Goal: Task Accomplishment & Management: Use online tool/utility

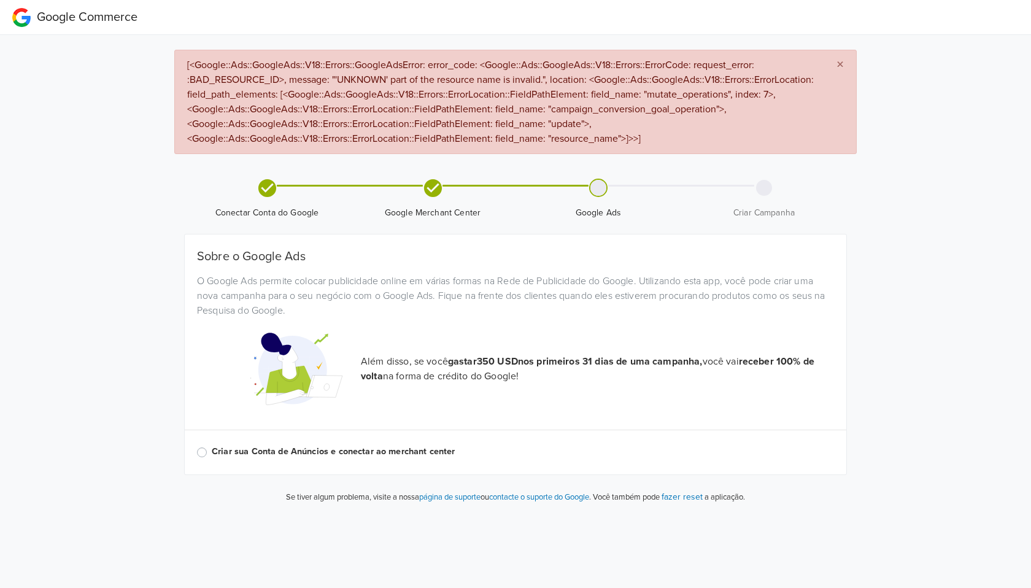
click at [223, 336] on div at bounding box center [270, 369] width 164 height 92
click at [206, 452] on div "Criar sua Conta de Anúncios e conectar ao merchant center" at bounding box center [515, 452] width 637 height 15
click at [212, 453] on label "Criar sua Conta de Anúncios e conectar ao merchant center" at bounding box center [523, 452] width 622 height 14
click at [0, 0] on input "Criar sua Conta de Anúncios e conectar ao merchant center" at bounding box center [0, 0] width 0 height 0
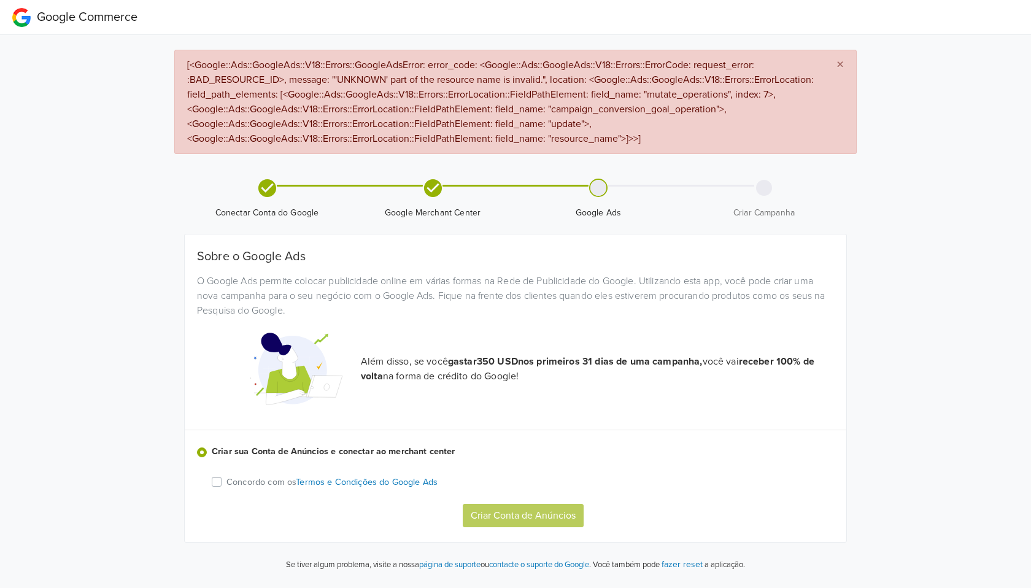
click at [227, 482] on label "Concordo com os Termos e Condições do Google Ads" at bounding box center [332, 482] width 211 height 15
click at [0, 0] on input "Concordo com os Termos e Condições do Google Ads" at bounding box center [0, 0] width 0 height 0
click at [842, 63] on span "×" at bounding box center [840, 65] width 7 height 18
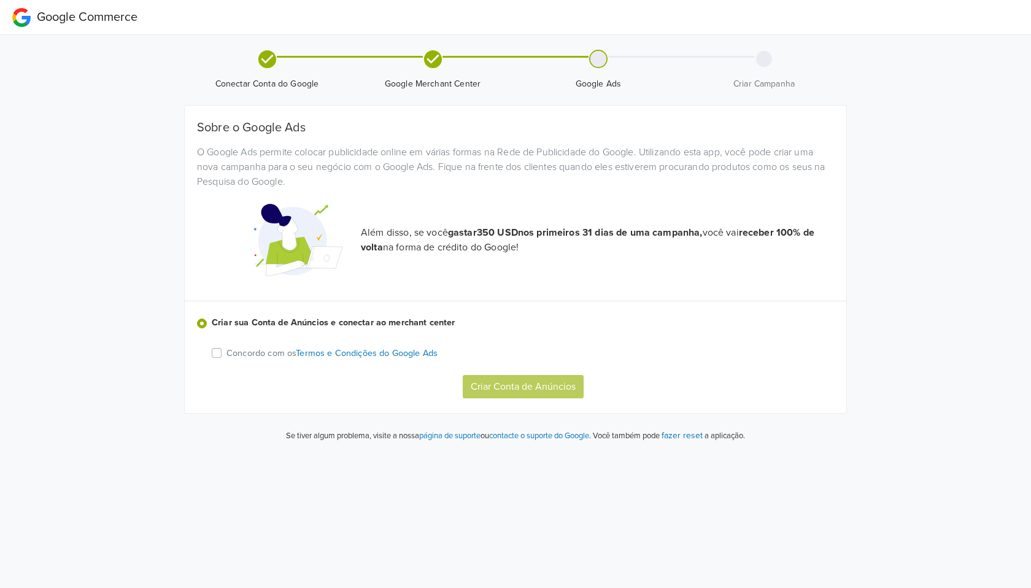
click at [227, 355] on label "Concordo com os Termos e Condições do Google Ads" at bounding box center [332, 353] width 211 height 15
click at [0, 0] on input "Concordo com os Termos e Condições do Google Ads" at bounding box center [0, 0] width 0 height 0
click at [207, 285] on div at bounding box center [270, 240] width 164 height 92
click at [589, 188] on div "O Google Ads permite colocar publicidade online [PERSON_NAME] formas na Rede de…" at bounding box center [516, 167] width 656 height 44
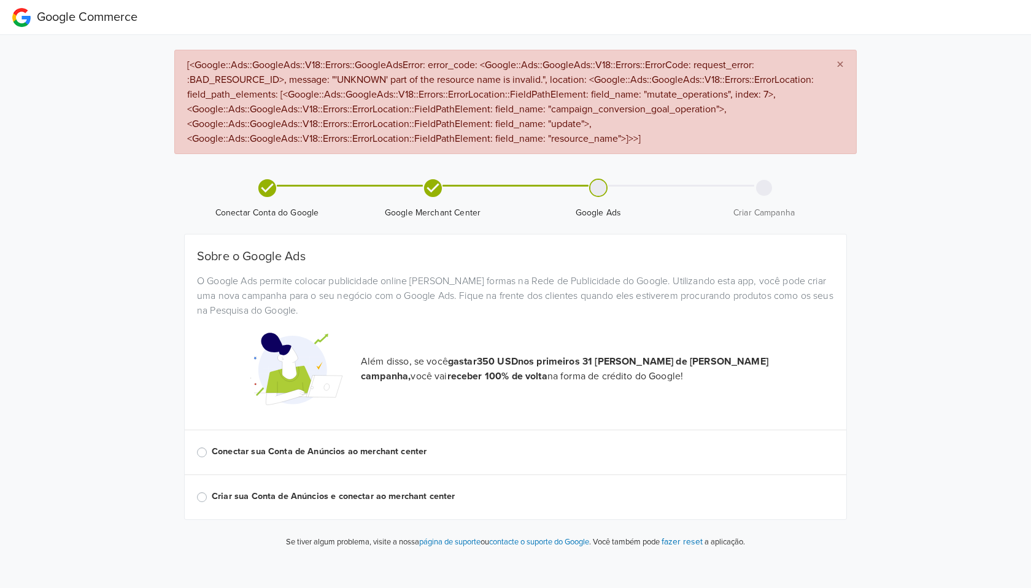
click at [567, 112] on span "[<Google::Ads::GoogleAds::V18::Errors::GoogleAdsError: error_code: <Google::Ads…" at bounding box center [500, 102] width 627 height 86
click at [562, 112] on span "[<Google::Ads::GoogleAds::V18::Errors::GoogleAdsError: error_code: <Google::Ads…" at bounding box center [500, 102] width 627 height 86
click at [207, 456] on div "Conectar sua Conta de Anúncios ao merchant center" at bounding box center [515, 452] width 637 height 15
click at [212, 453] on label "Conectar sua Conta de Anúncios ao merchant center" at bounding box center [523, 452] width 622 height 14
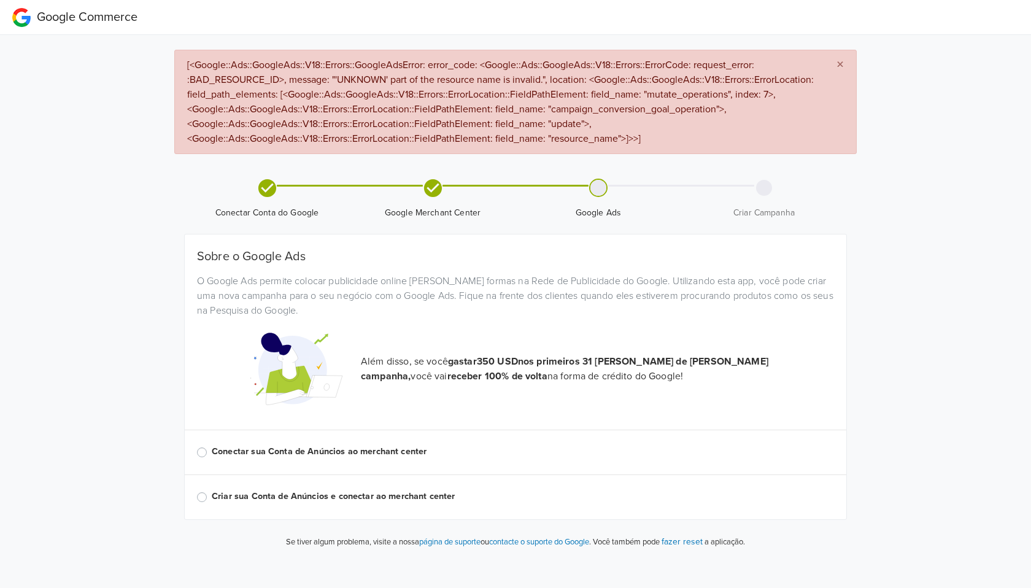
click at [0, 0] on input "Conectar sua Conta de Anúncios ao merchant center" at bounding box center [0, 0] width 0 height 0
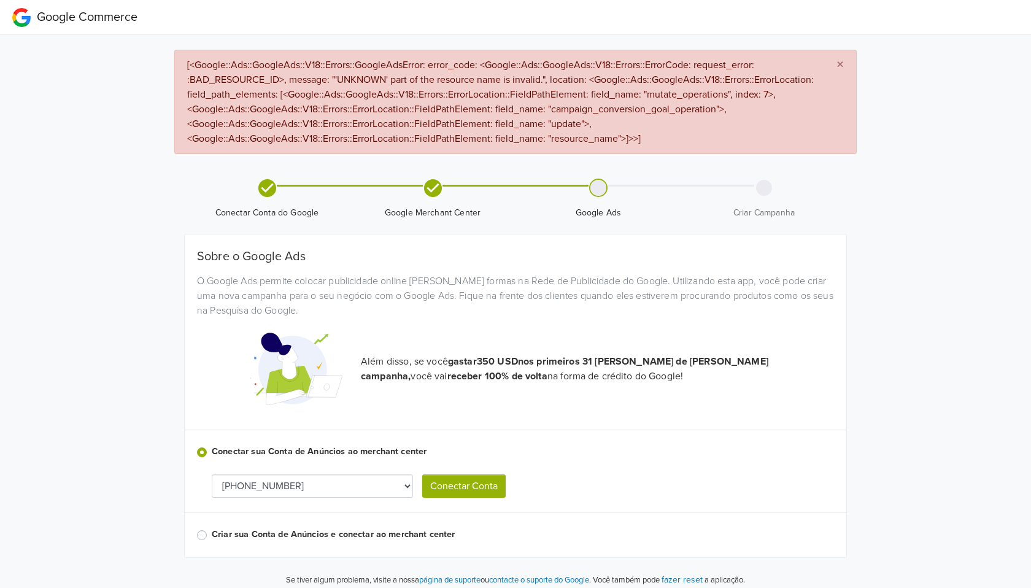
scroll to position [9, 0]
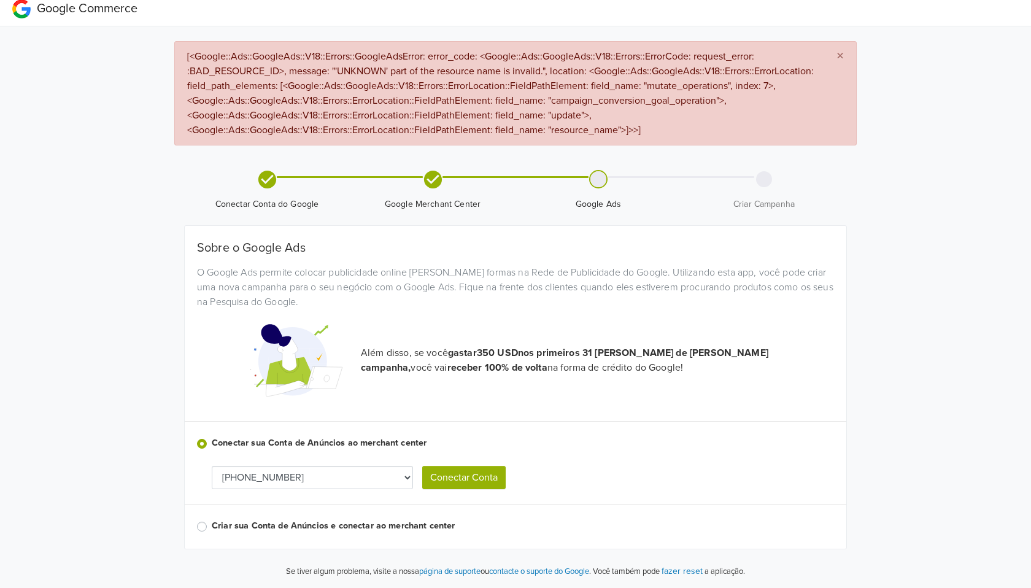
click at [290, 479] on select "[PHONE_NUMBER] [PHONE_NUMBER]" at bounding box center [312, 477] width 201 height 23
click at [473, 478] on button "Conectar Conta" at bounding box center [463, 477] width 83 height 23
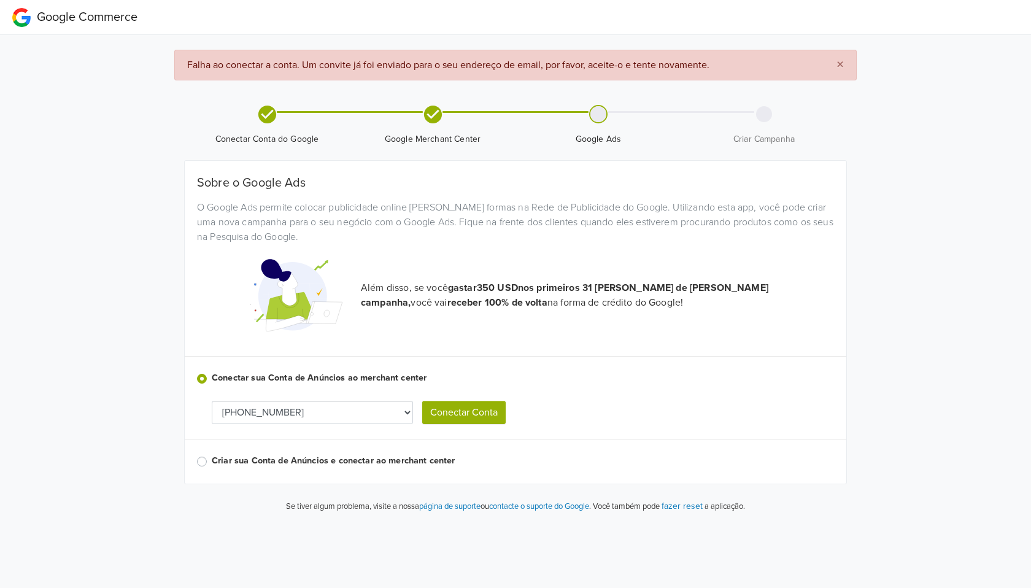
click at [840, 63] on span "×" at bounding box center [840, 65] width 7 height 18
